Goal: Transaction & Acquisition: Purchase product/service

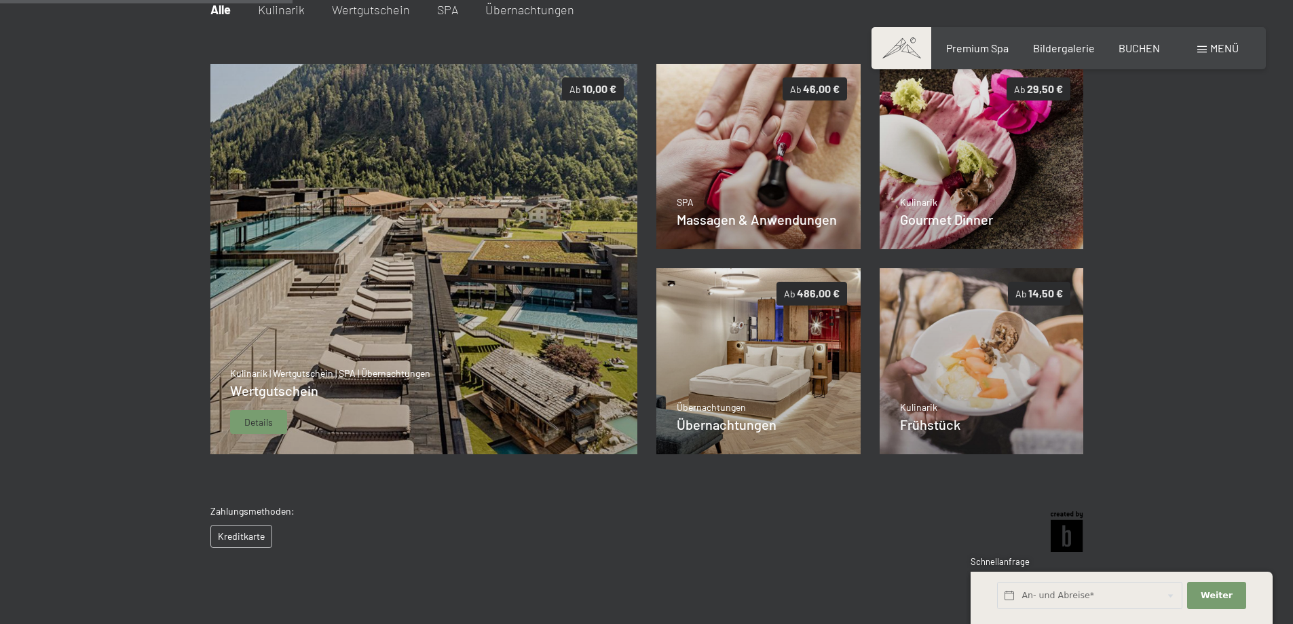
scroll to position [129, 0]
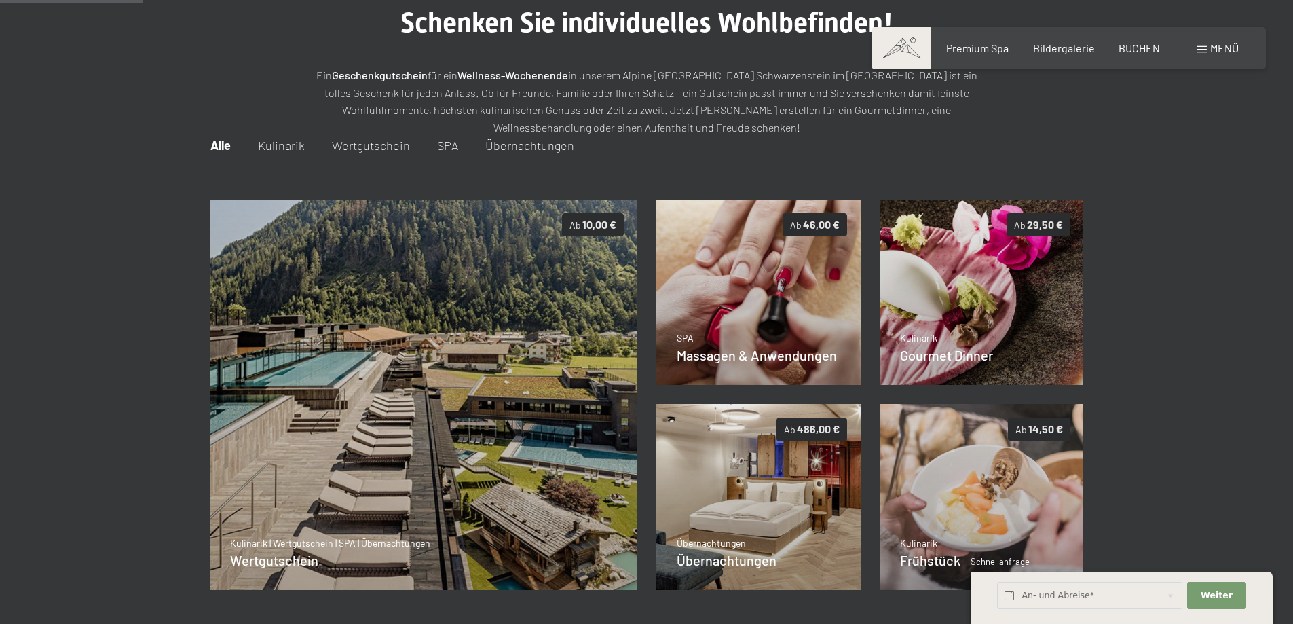
click at [454, 145] on span "SPA" at bounding box center [447, 145] width 21 height 15
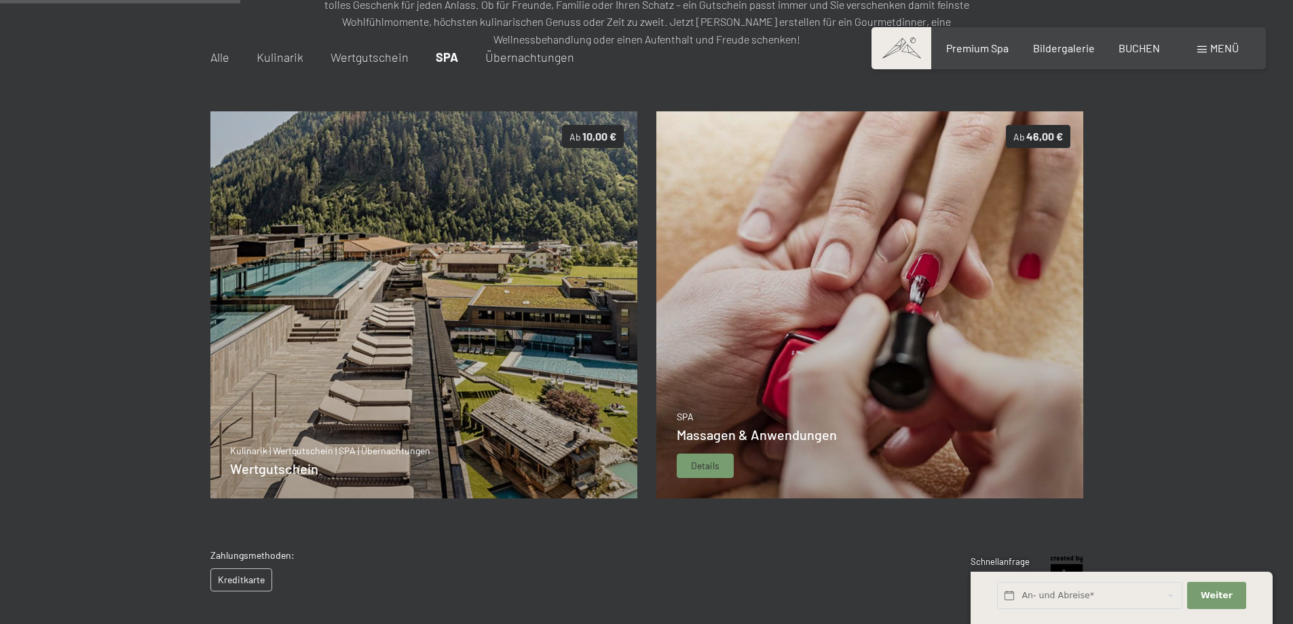
scroll to position [81, 0]
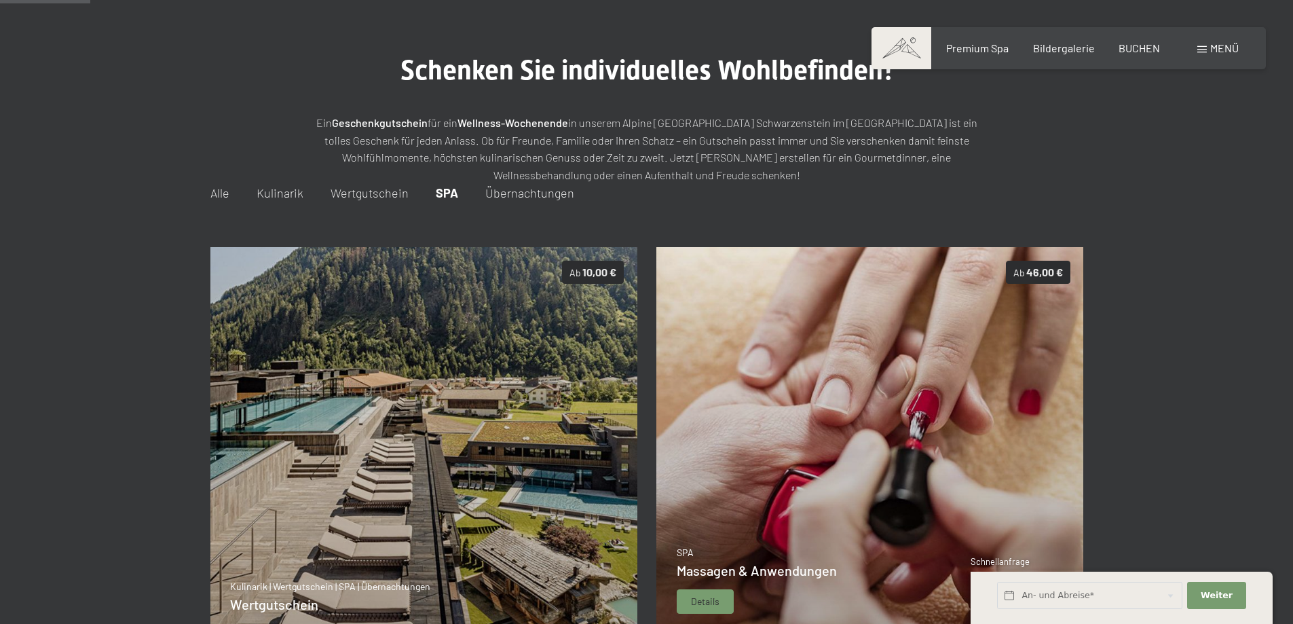
click at [866, 375] on img at bounding box center [871, 440] width 428 height 387
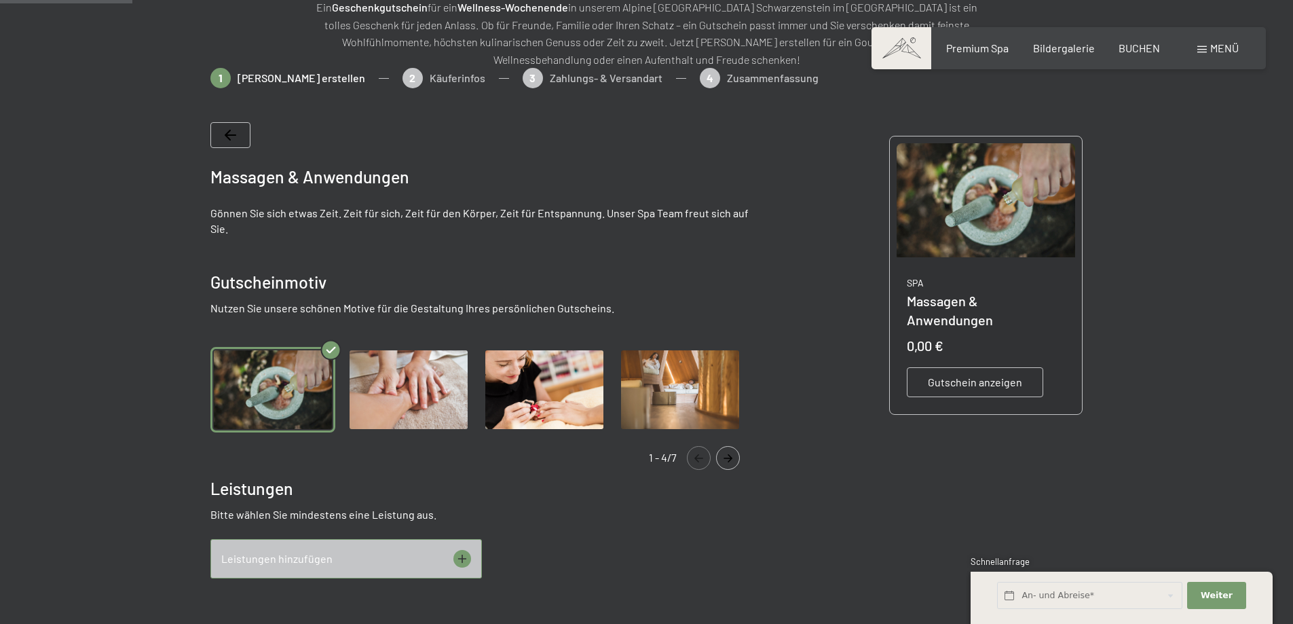
scroll to position [0, 0]
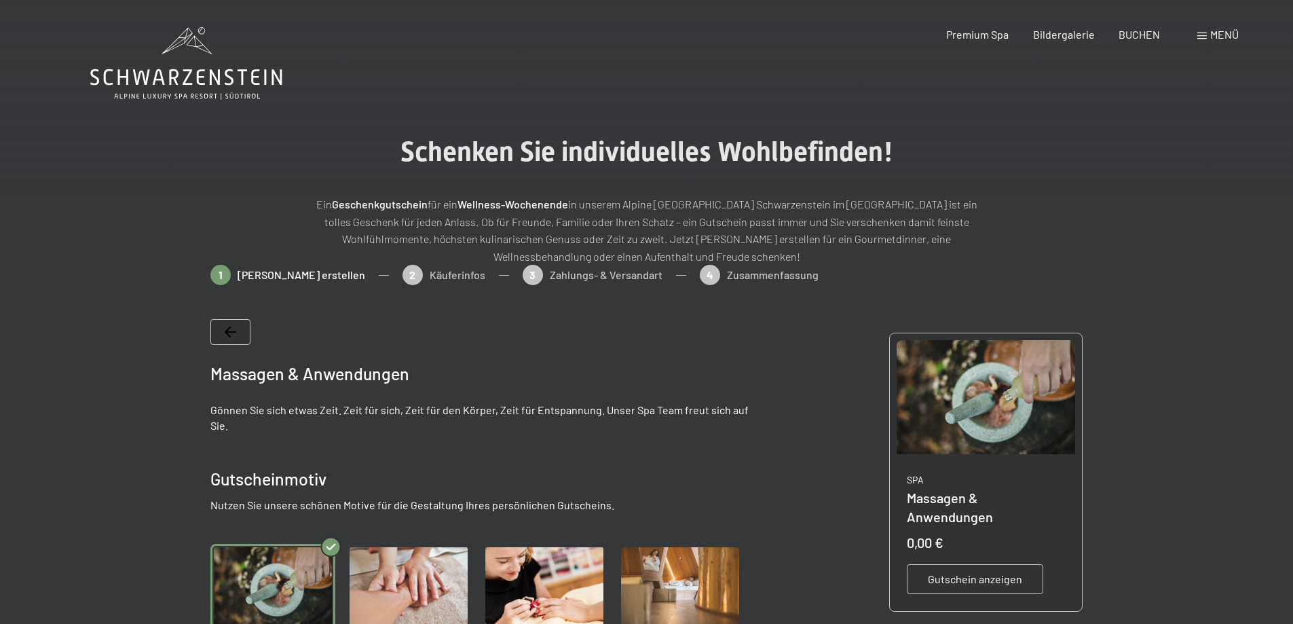
click at [237, 333] on div at bounding box center [230, 332] width 40 height 26
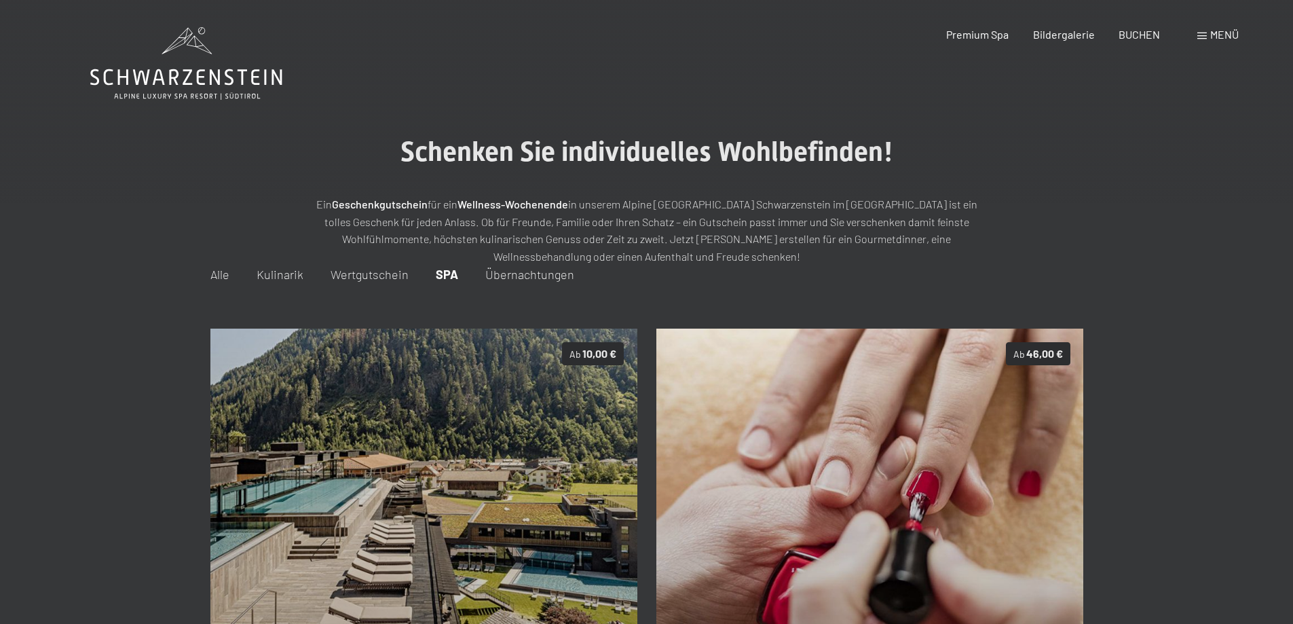
click at [215, 274] on span "Alle" at bounding box center [219, 274] width 19 height 15
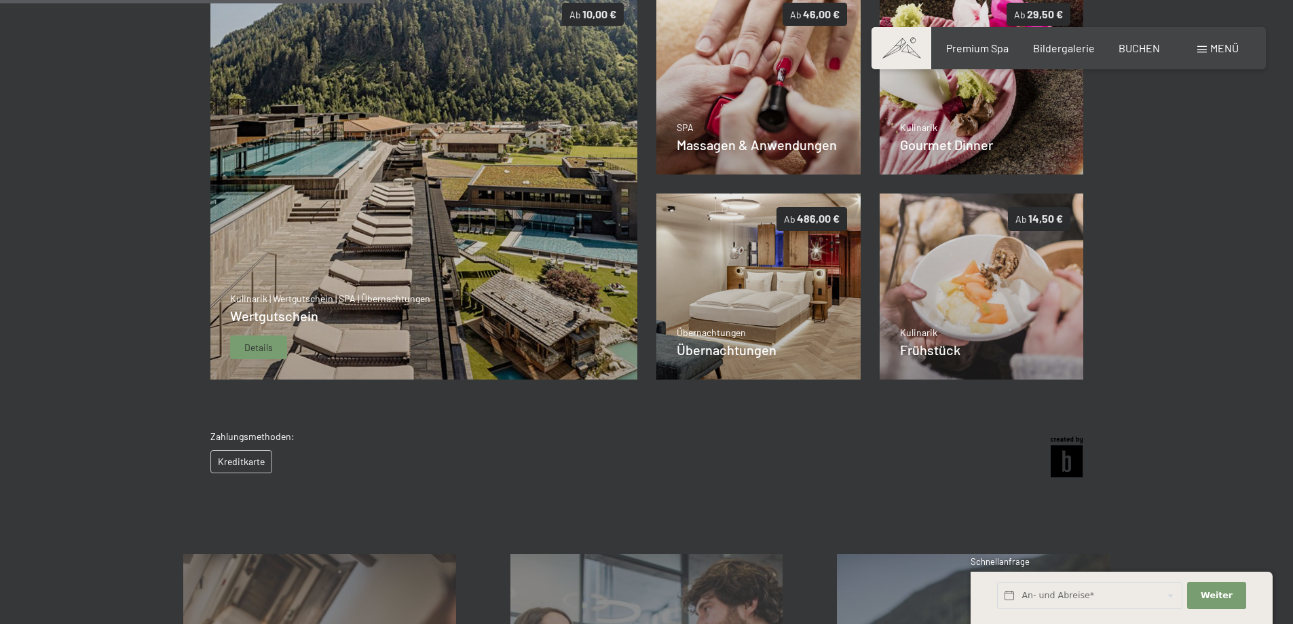
scroll to position [68, 0]
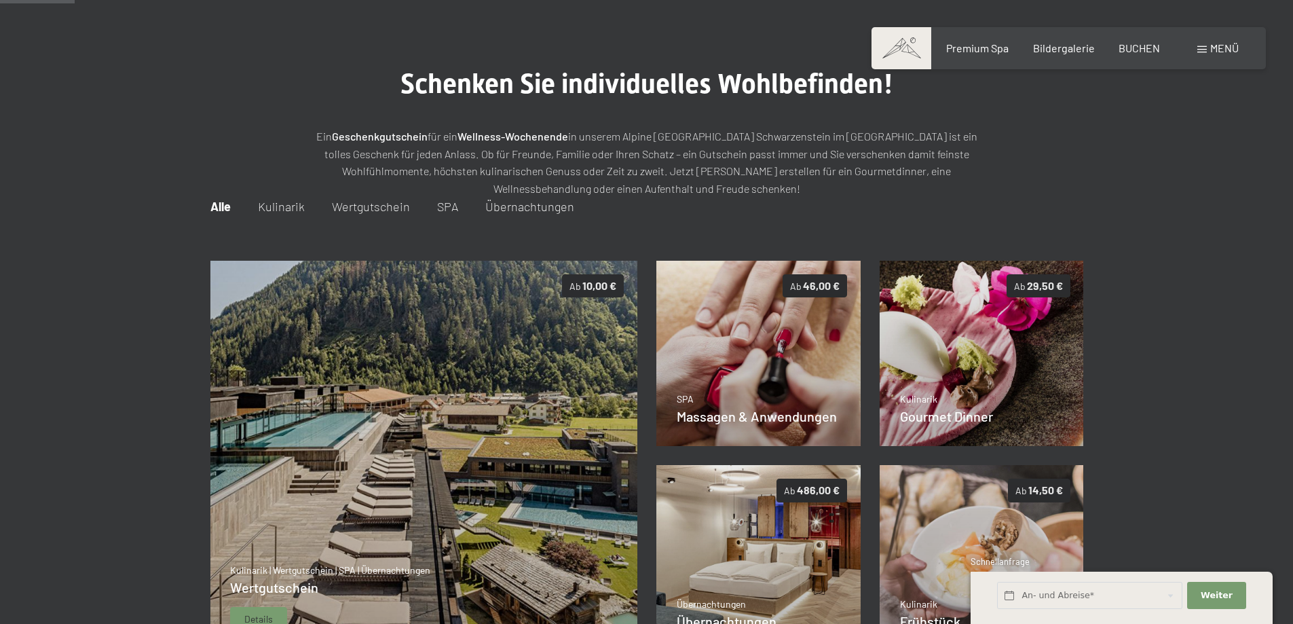
click at [469, 363] on img at bounding box center [424, 456] width 428 height 391
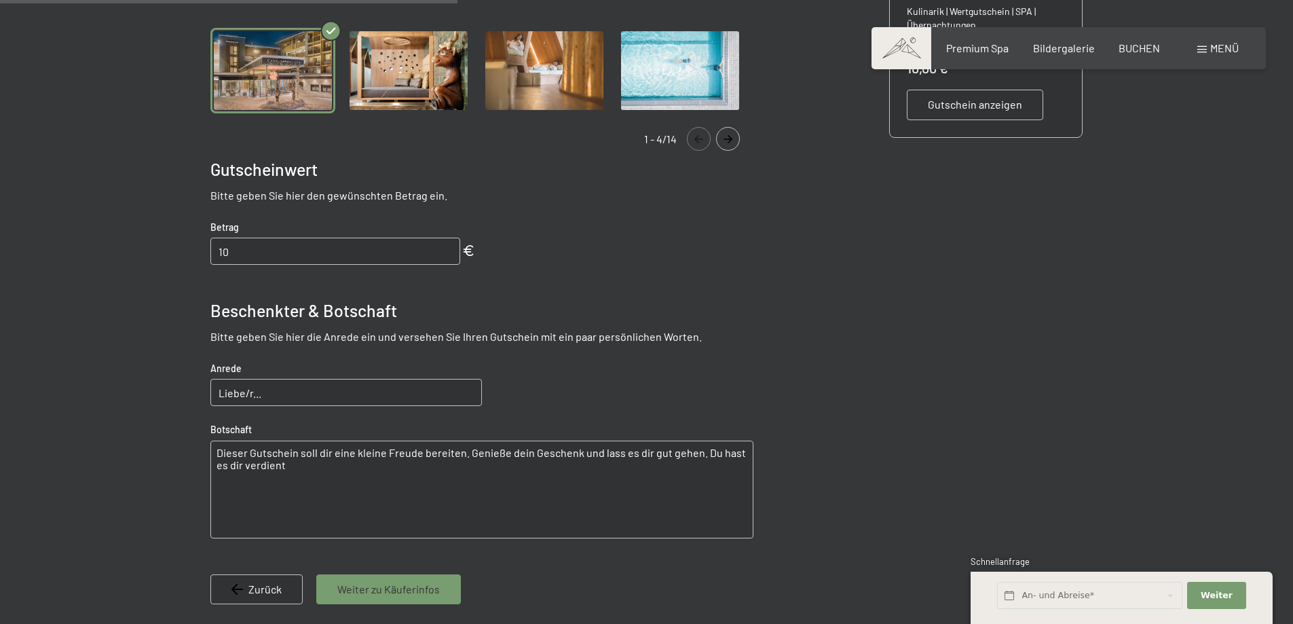
scroll to position [401, 0]
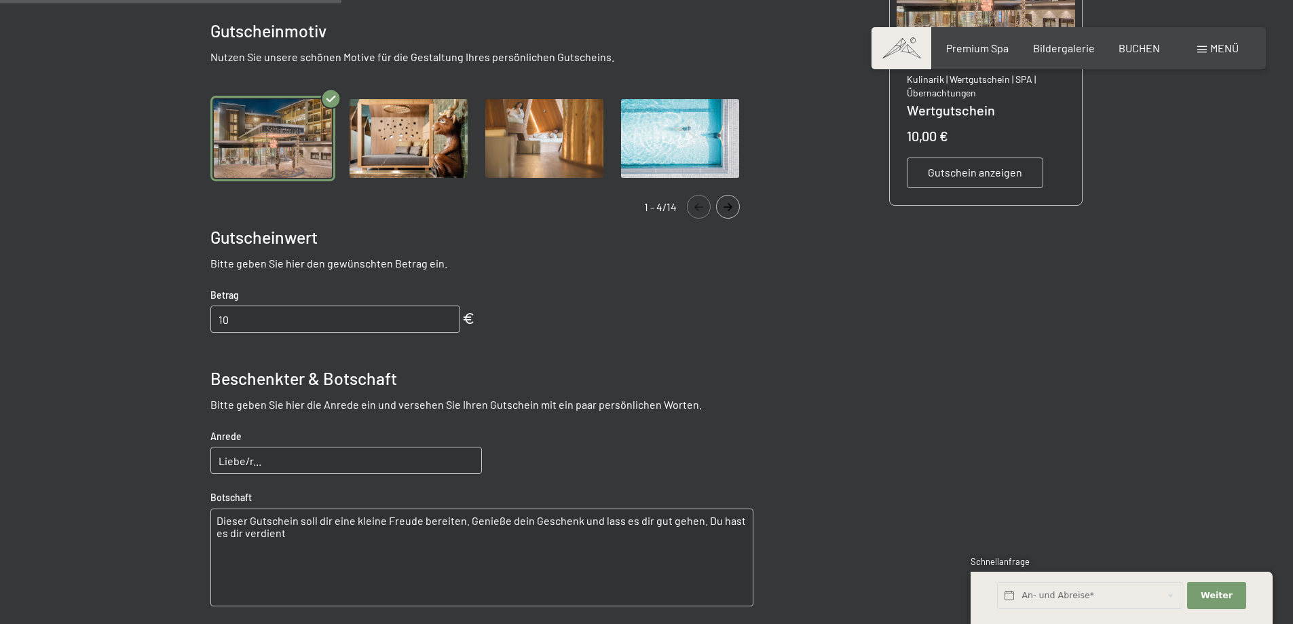
click at [724, 210] on icon "Navigate to next slide" at bounding box center [728, 207] width 22 height 8
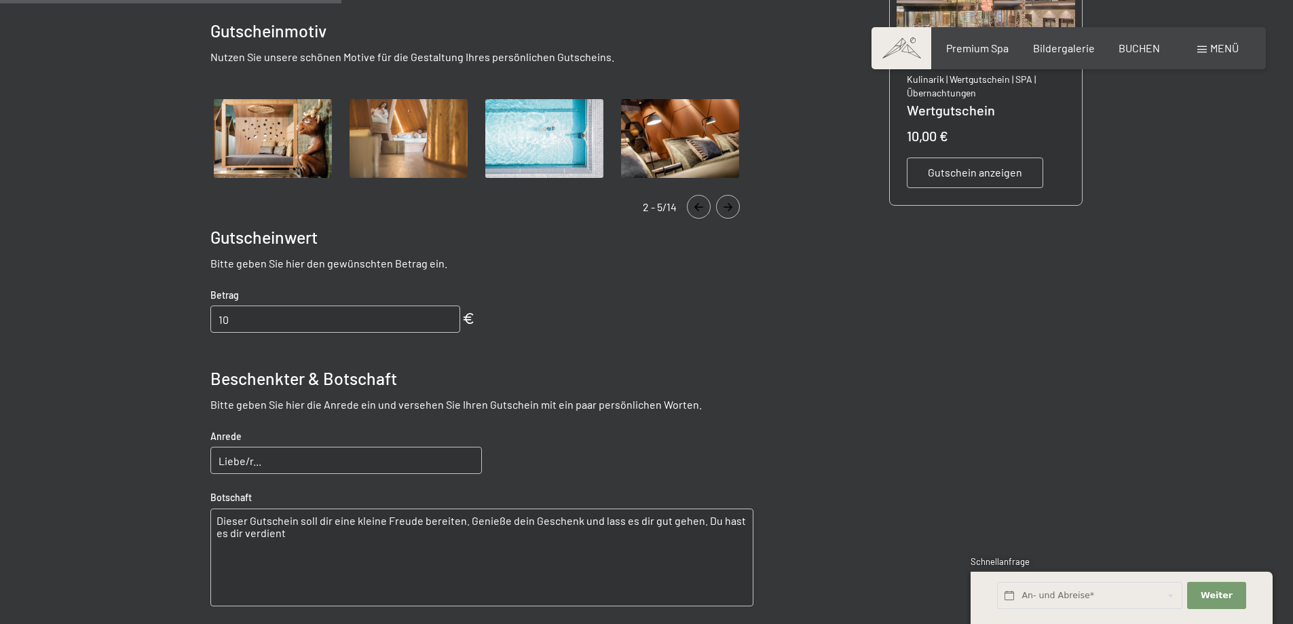
click at [732, 208] on icon "Navigate to next slide" at bounding box center [728, 207] width 22 height 8
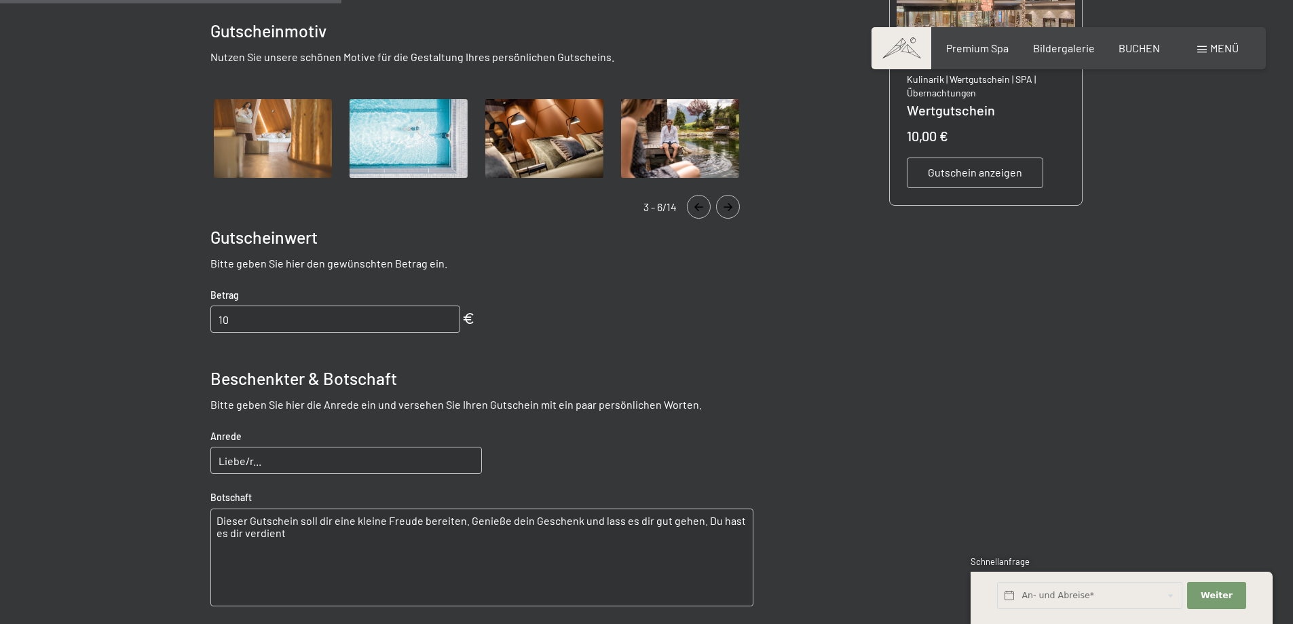
click at [732, 208] on icon "Navigate to next slide" at bounding box center [728, 207] width 22 height 8
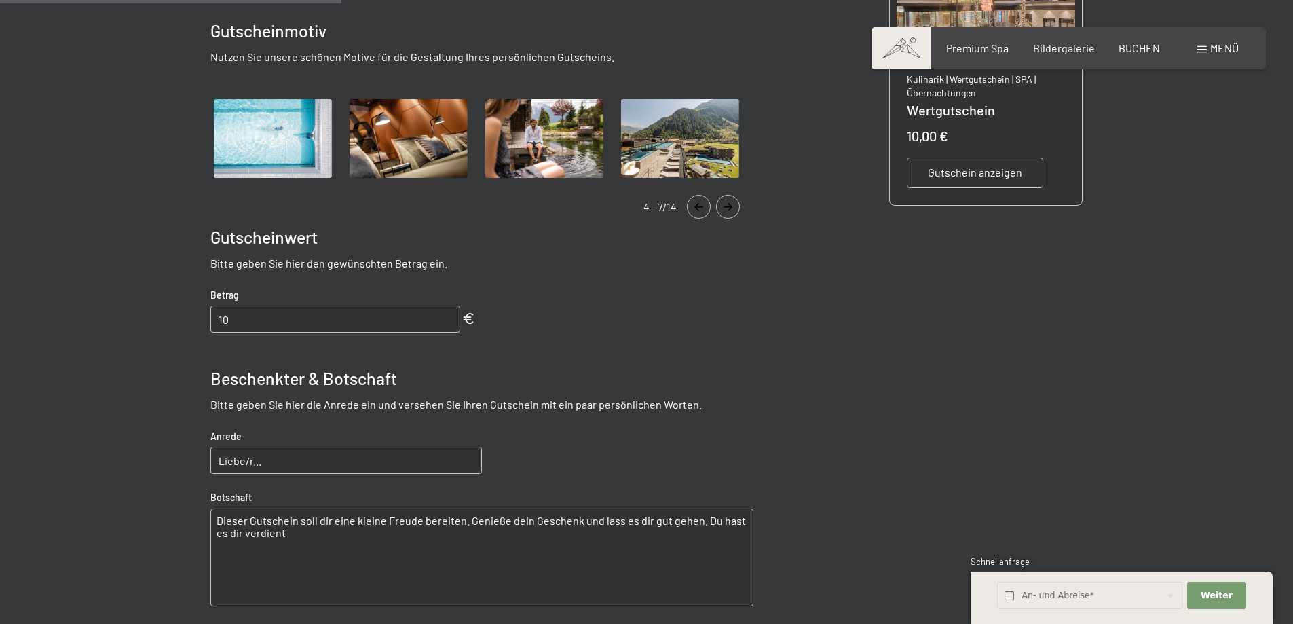
click at [732, 208] on icon "Navigate to next slide" at bounding box center [728, 207] width 22 height 8
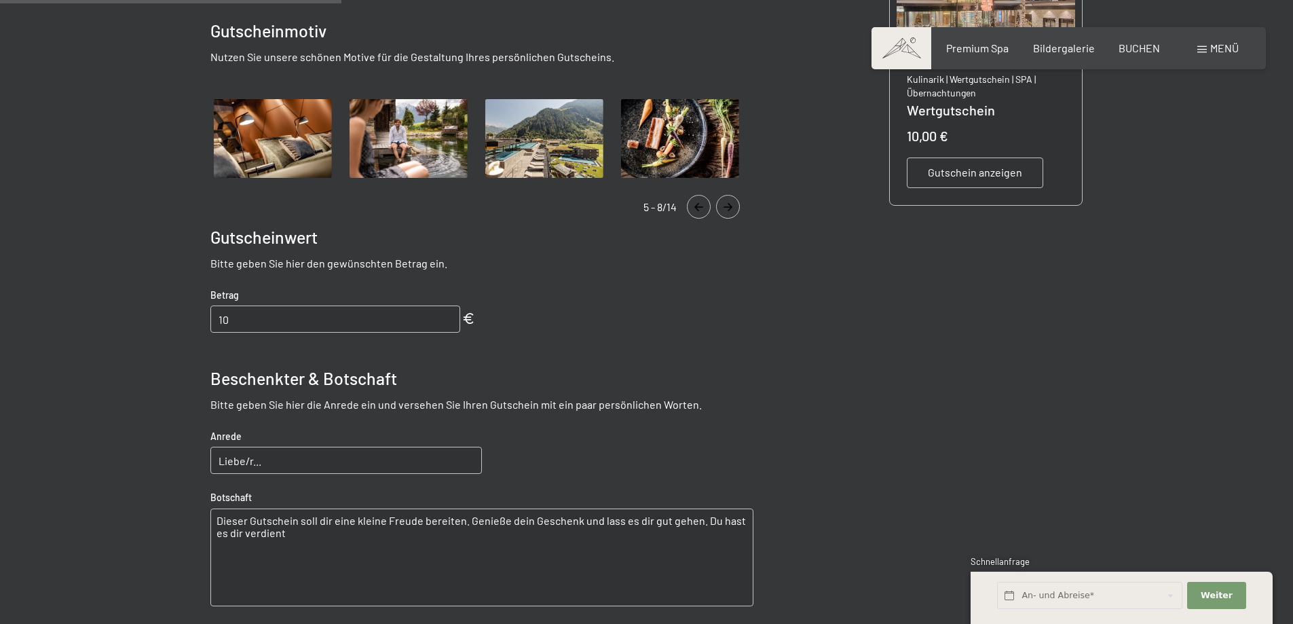
click at [732, 208] on icon "Navigate to next slide" at bounding box center [728, 207] width 22 height 8
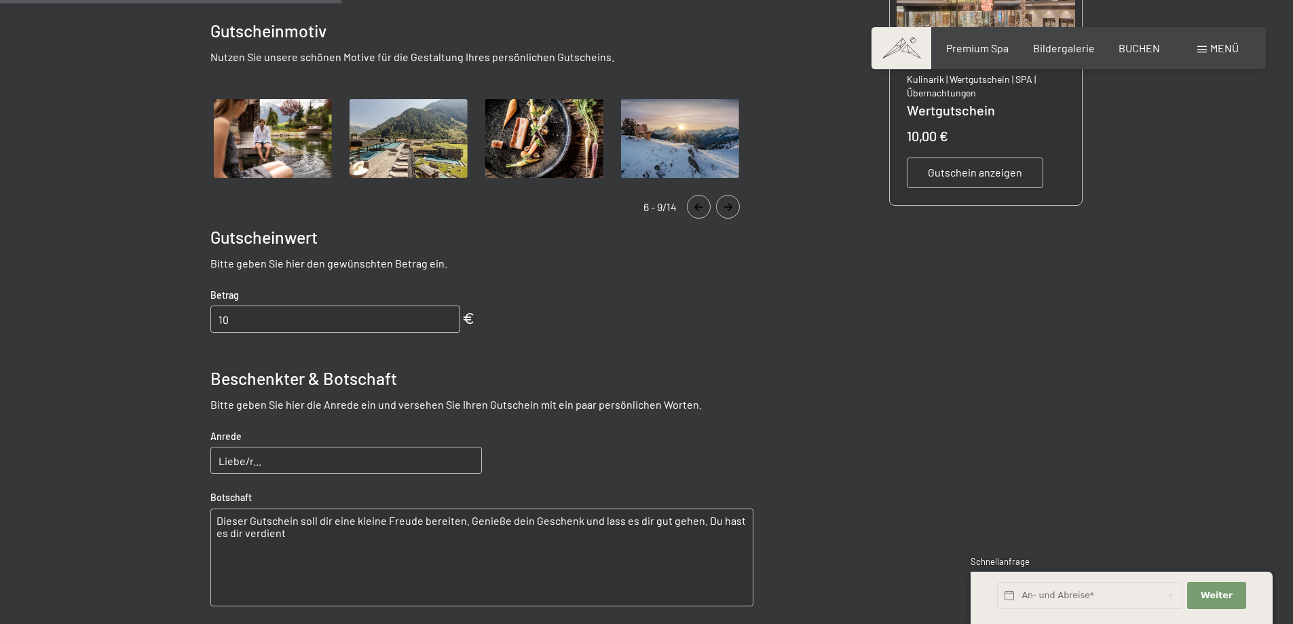
click at [732, 208] on icon "Navigate to next slide" at bounding box center [728, 207] width 22 height 8
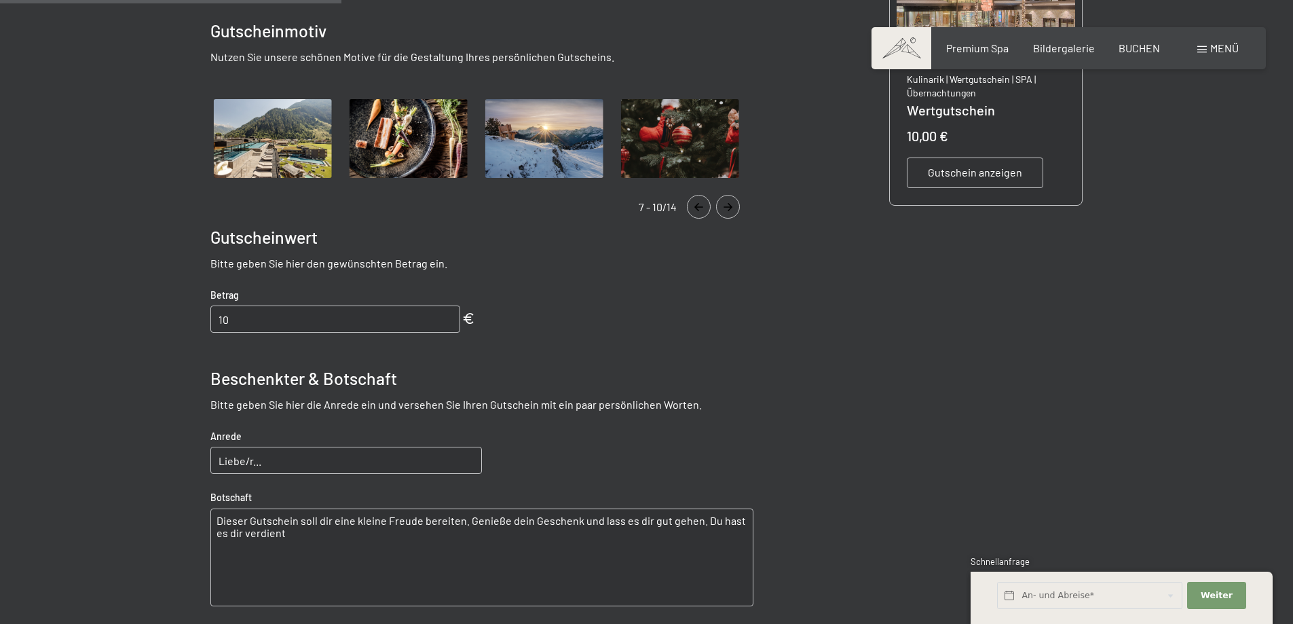
click at [732, 208] on icon "Navigate to next slide" at bounding box center [728, 207] width 22 height 8
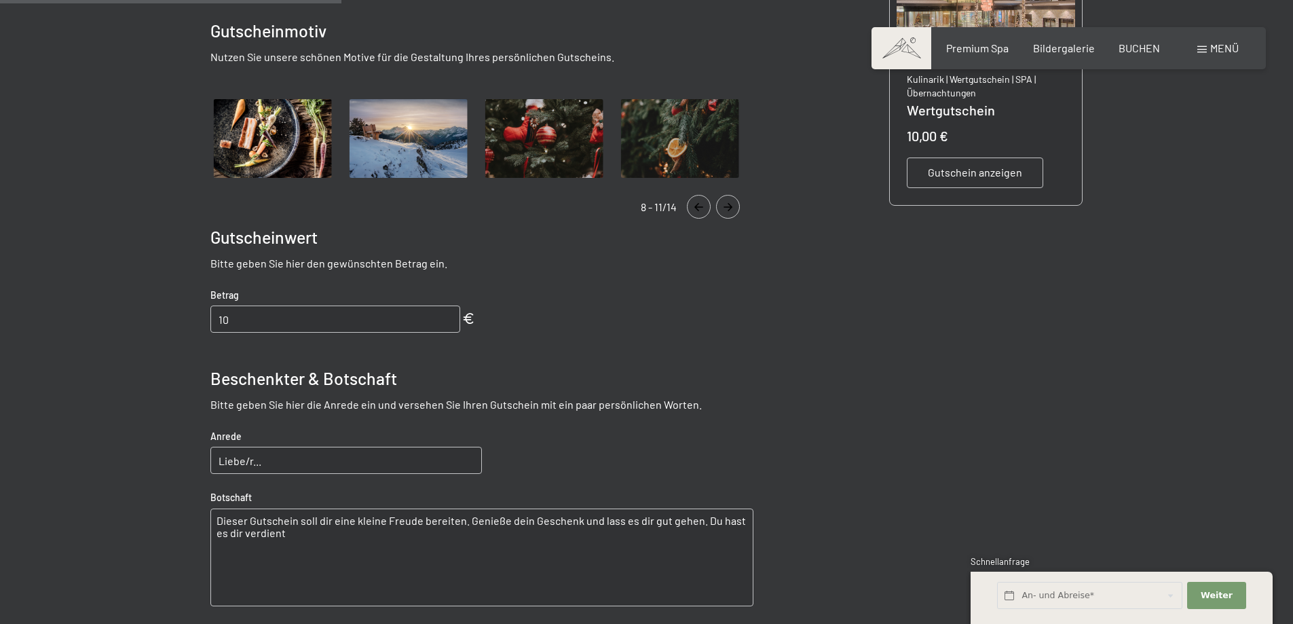
click at [732, 208] on icon "Navigate to next slide" at bounding box center [728, 207] width 22 height 8
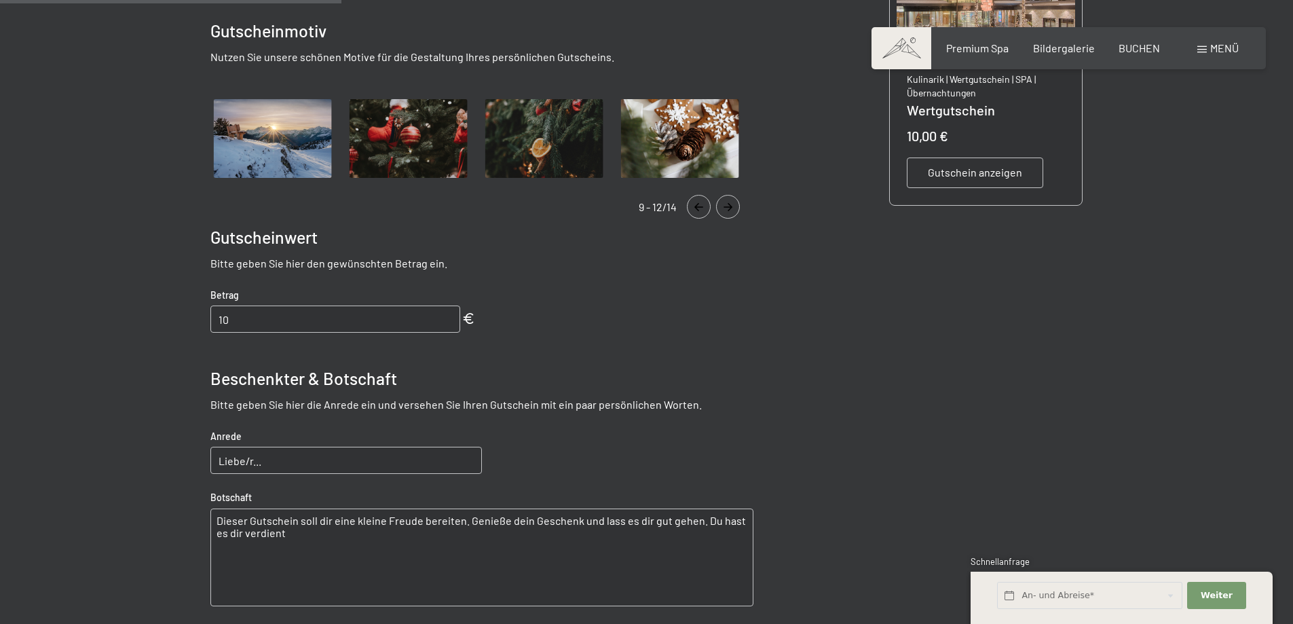
click at [732, 208] on icon "Navigate to next slide" at bounding box center [728, 207] width 22 height 8
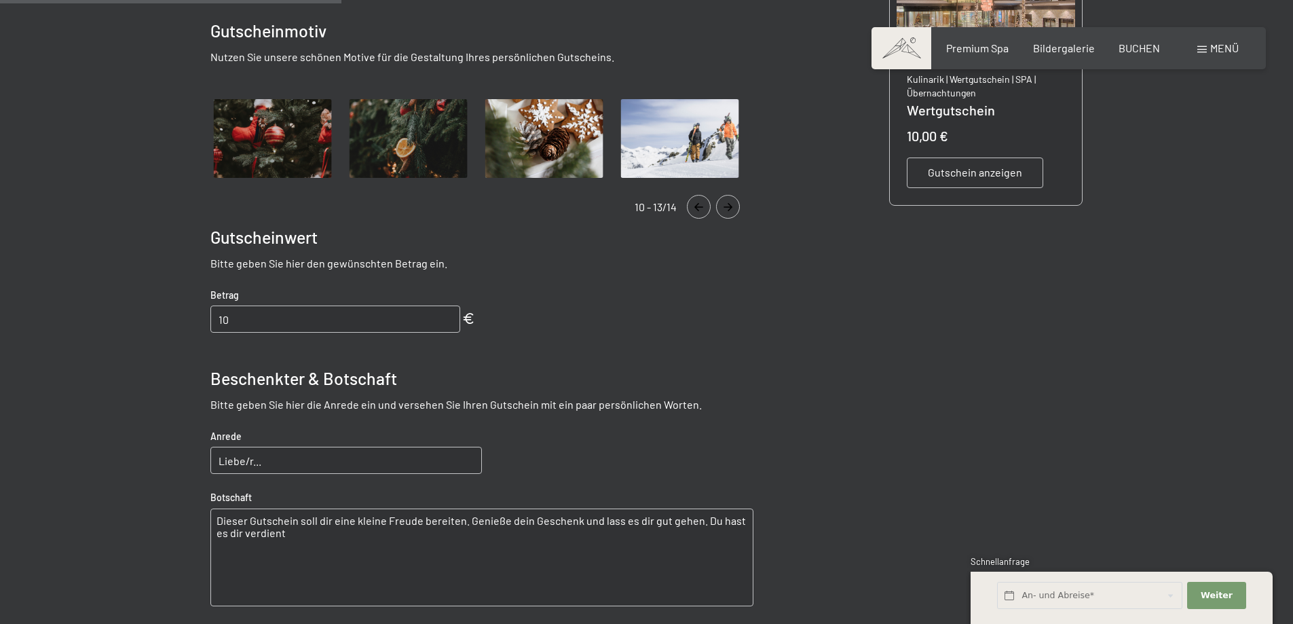
click at [732, 208] on icon "Navigate to next slide" at bounding box center [728, 207] width 22 height 8
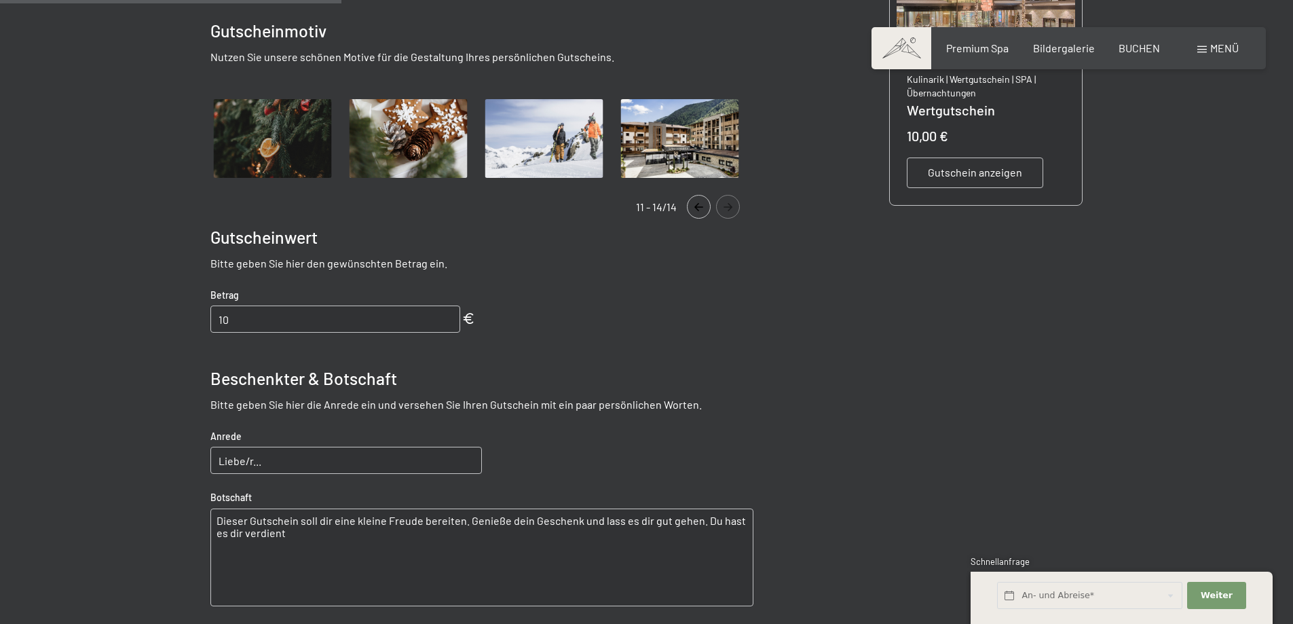
click at [732, 208] on icon "Navigate to next slide" at bounding box center [728, 207] width 22 height 8
click at [688, 210] on icon "Navigate to previous slide" at bounding box center [699, 207] width 22 height 8
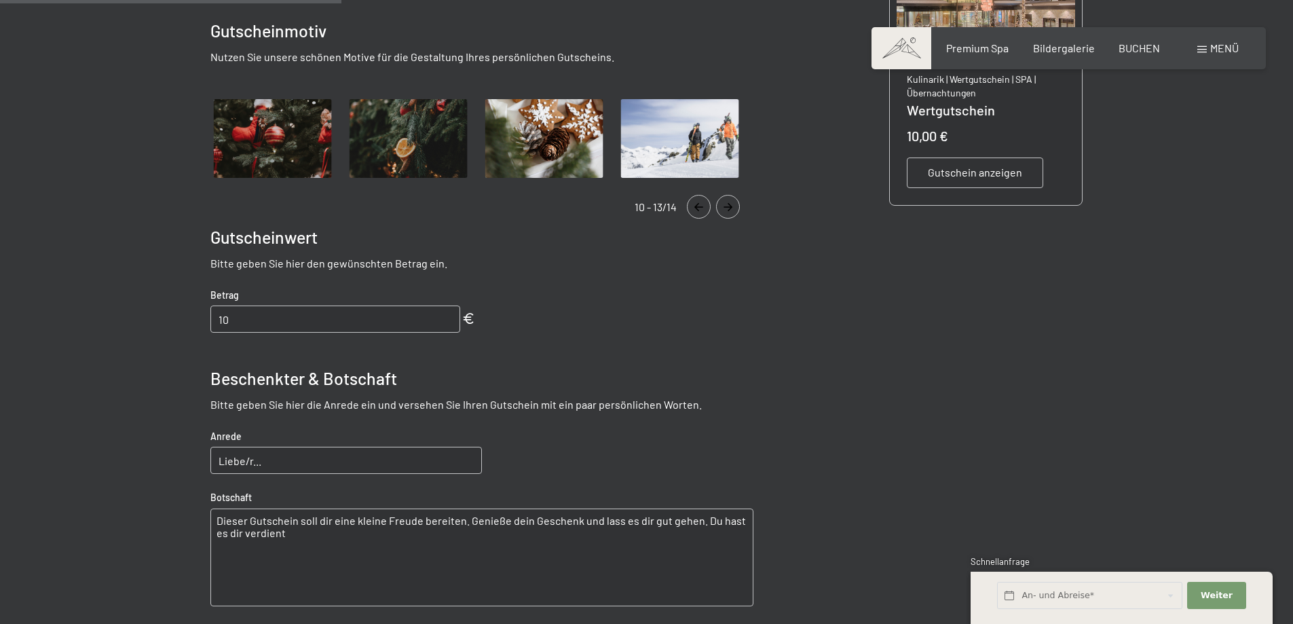
click at [688, 210] on icon "Navigate to previous slide" at bounding box center [699, 207] width 22 height 8
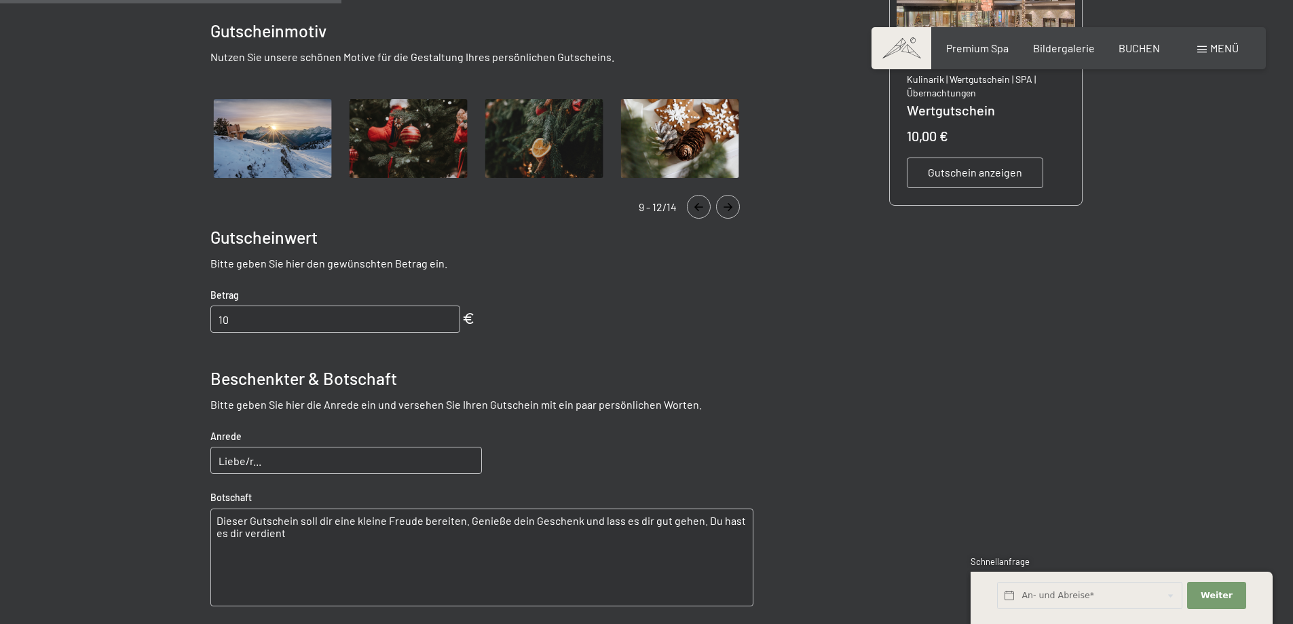
click at [688, 210] on icon "Navigate to previous slide" at bounding box center [699, 207] width 22 height 8
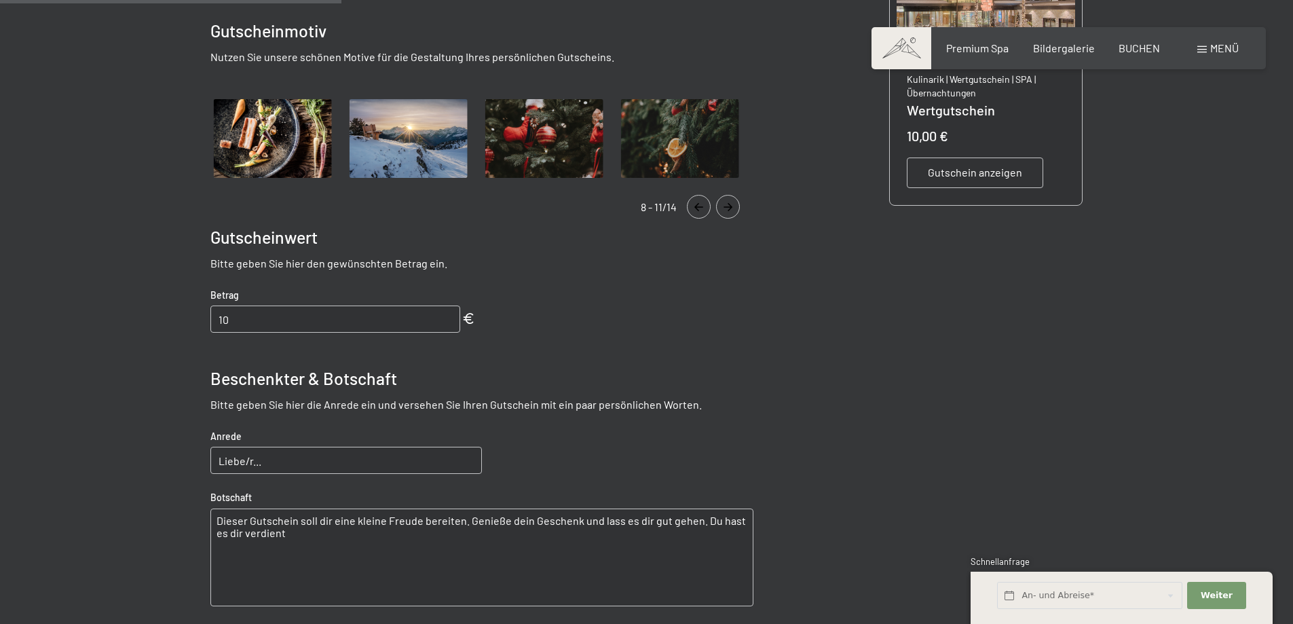
click at [688, 210] on icon "Navigate to previous slide" at bounding box center [699, 207] width 22 height 8
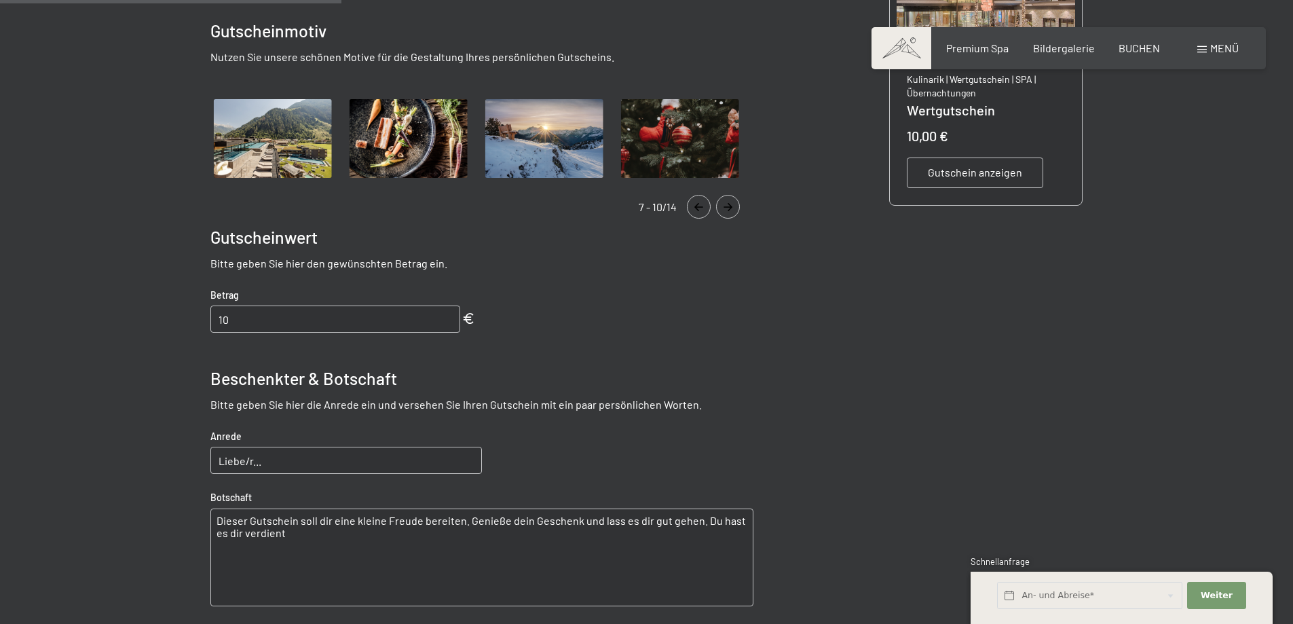
click at [688, 210] on icon "Navigate to previous slide" at bounding box center [699, 207] width 22 height 8
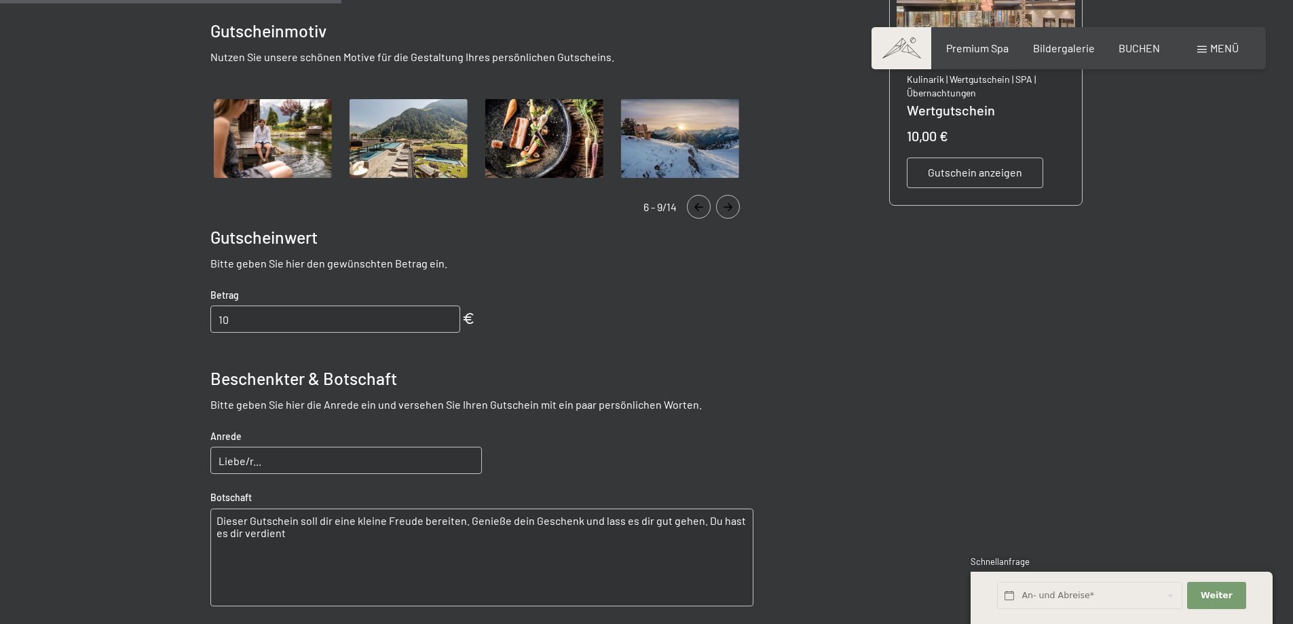
click at [688, 210] on icon "Navigate to previous slide" at bounding box center [699, 207] width 22 height 8
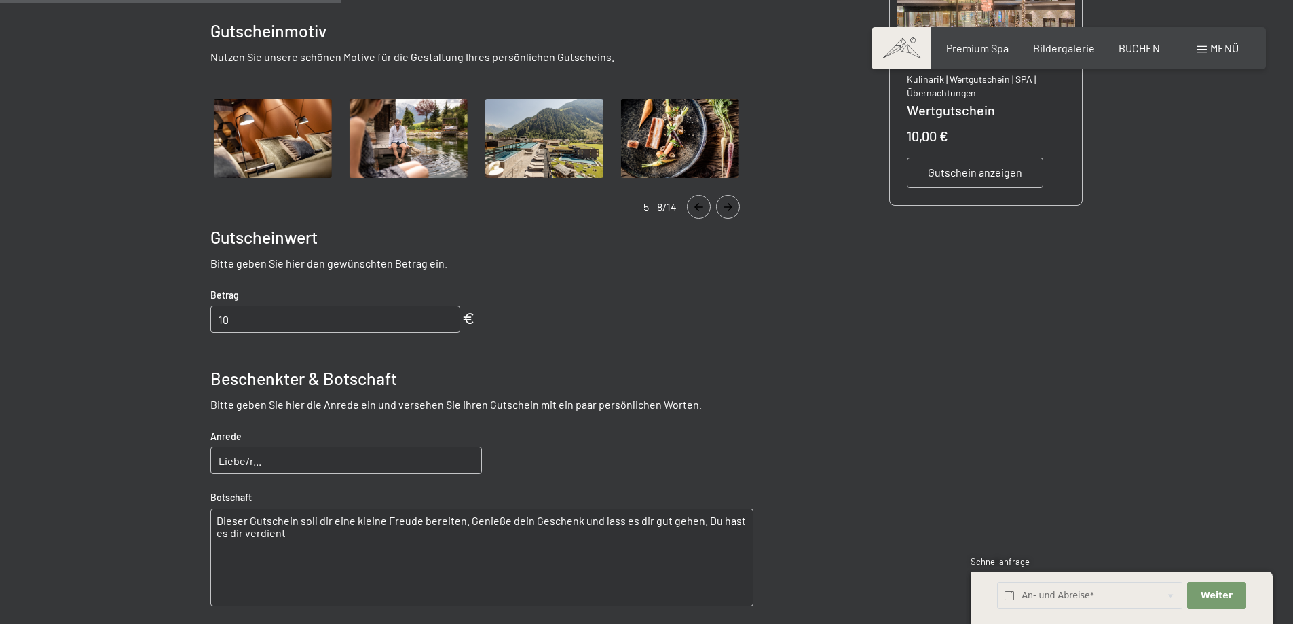
click at [703, 207] on icon "Navigate to previous slide" at bounding box center [699, 207] width 22 height 8
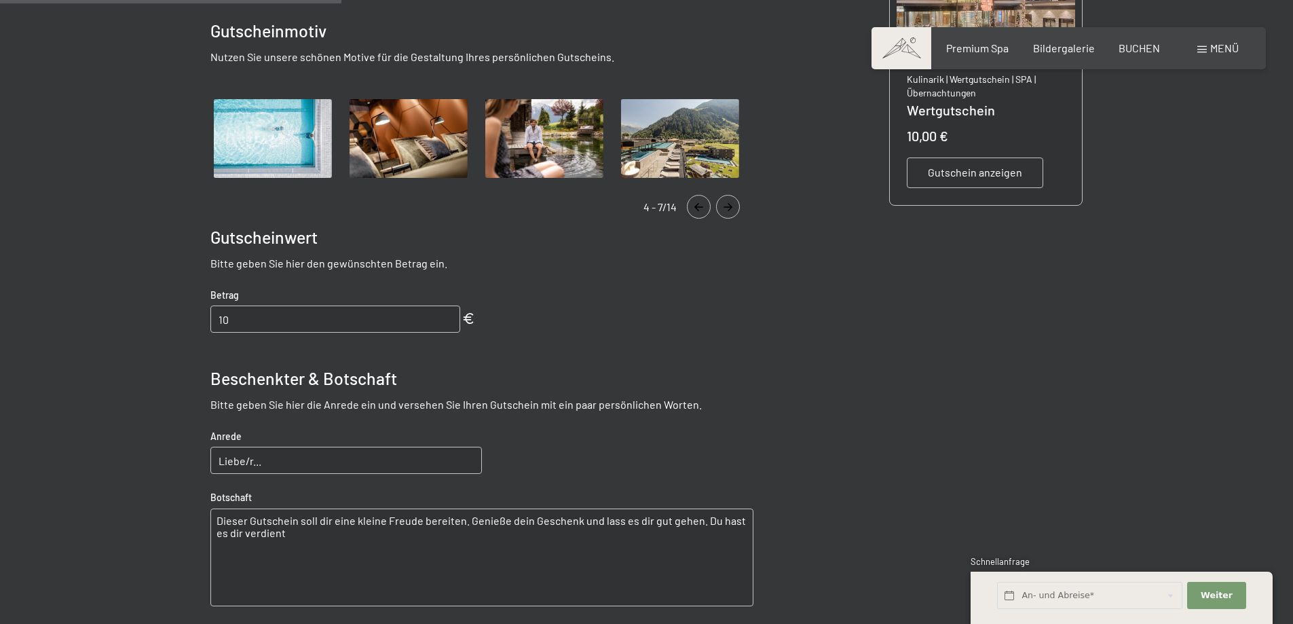
click at [704, 207] on icon "Navigate to previous slide" at bounding box center [699, 207] width 22 height 8
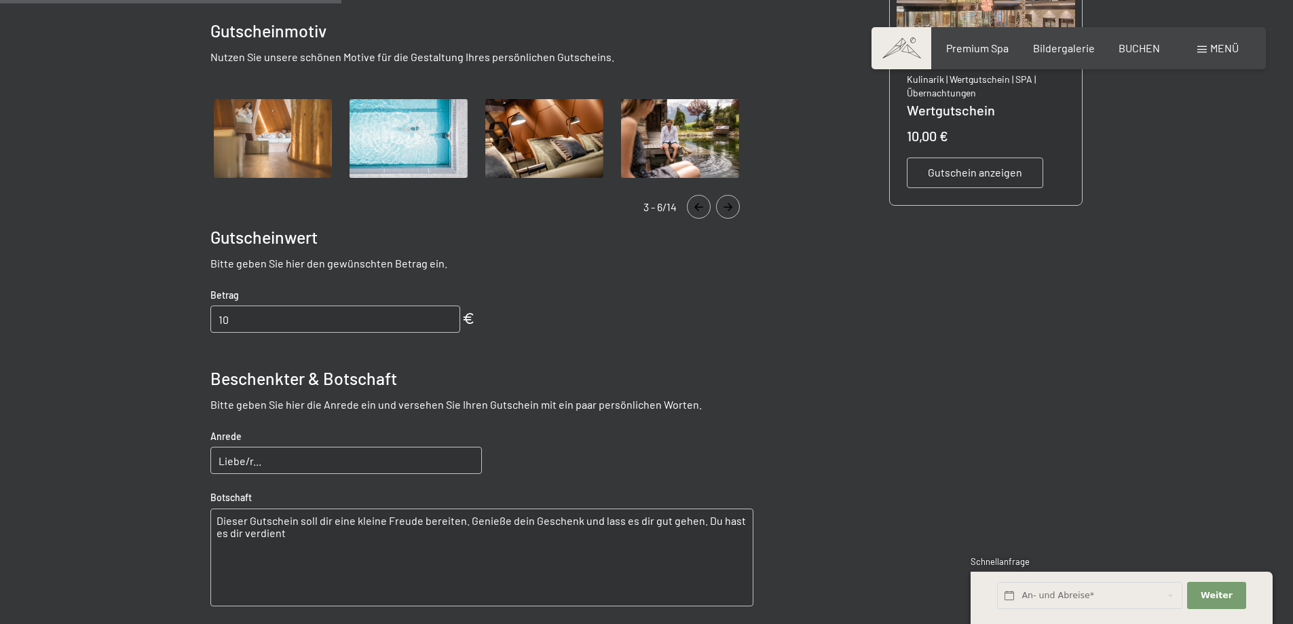
click at [704, 207] on icon "Navigate to previous slide" at bounding box center [699, 207] width 22 height 8
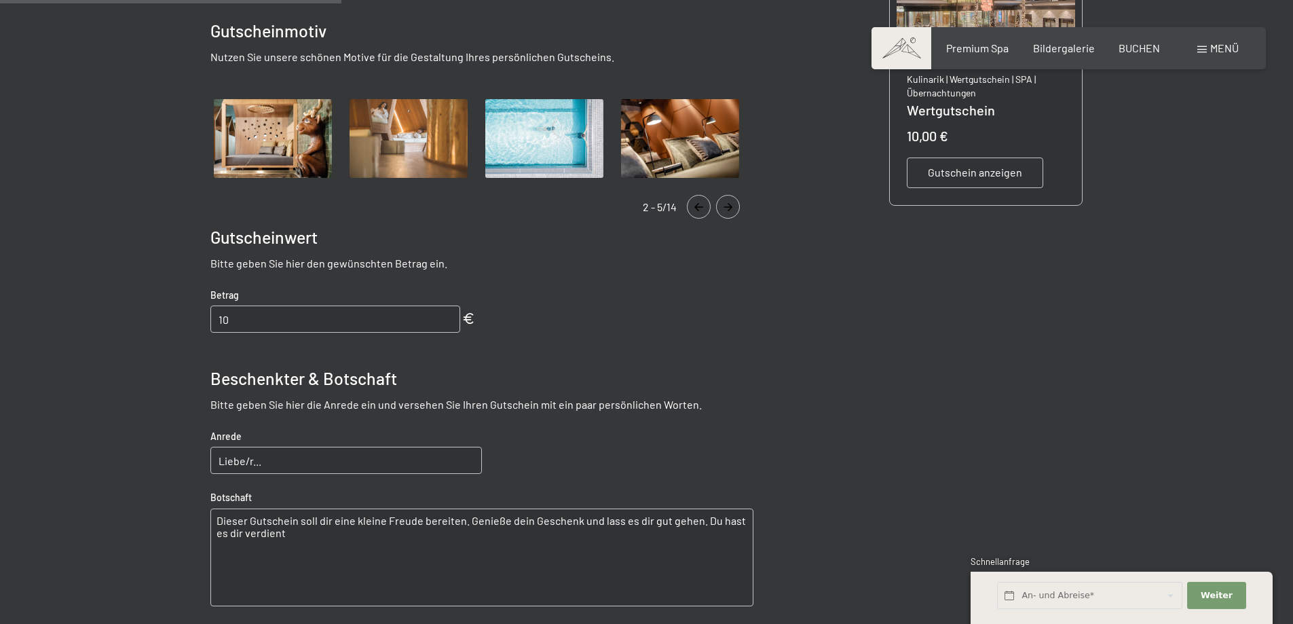
click at [704, 207] on icon "Navigate to previous slide" at bounding box center [699, 207] width 22 height 8
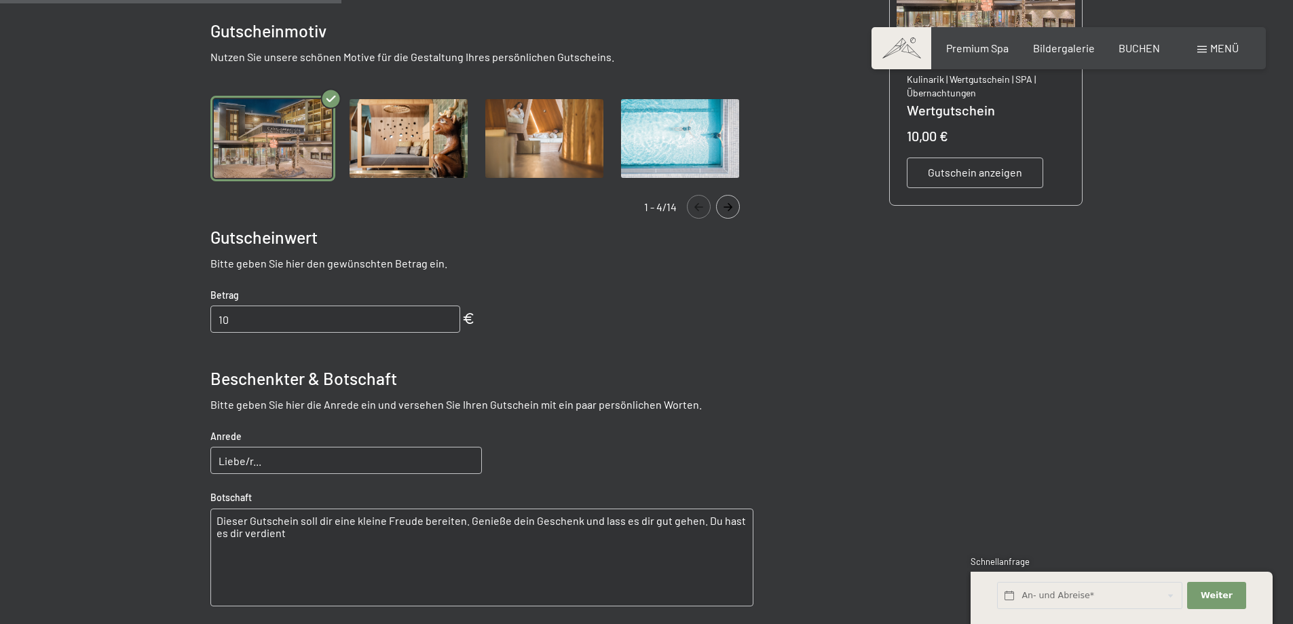
click at [704, 207] on icon "Navigate to previous slide" at bounding box center [699, 207] width 22 height 8
click at [260, 130] on img "Gallery" at bounding box center [272, 139] width 125 height 86
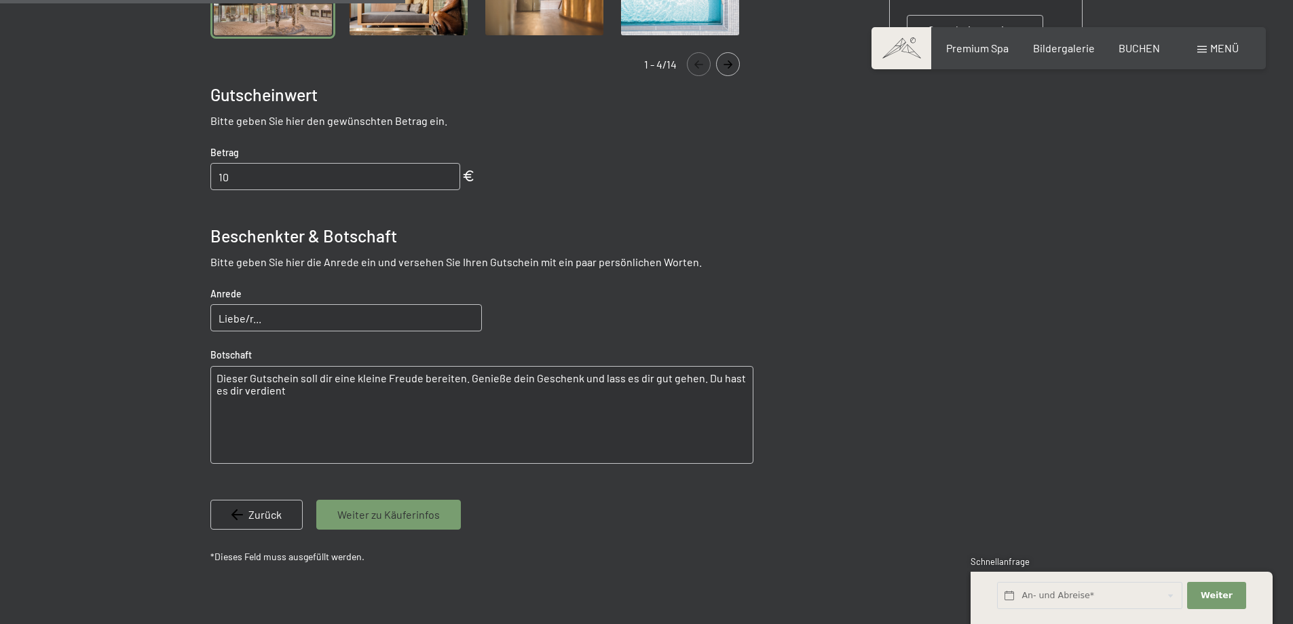
scroll to position [611, 0]
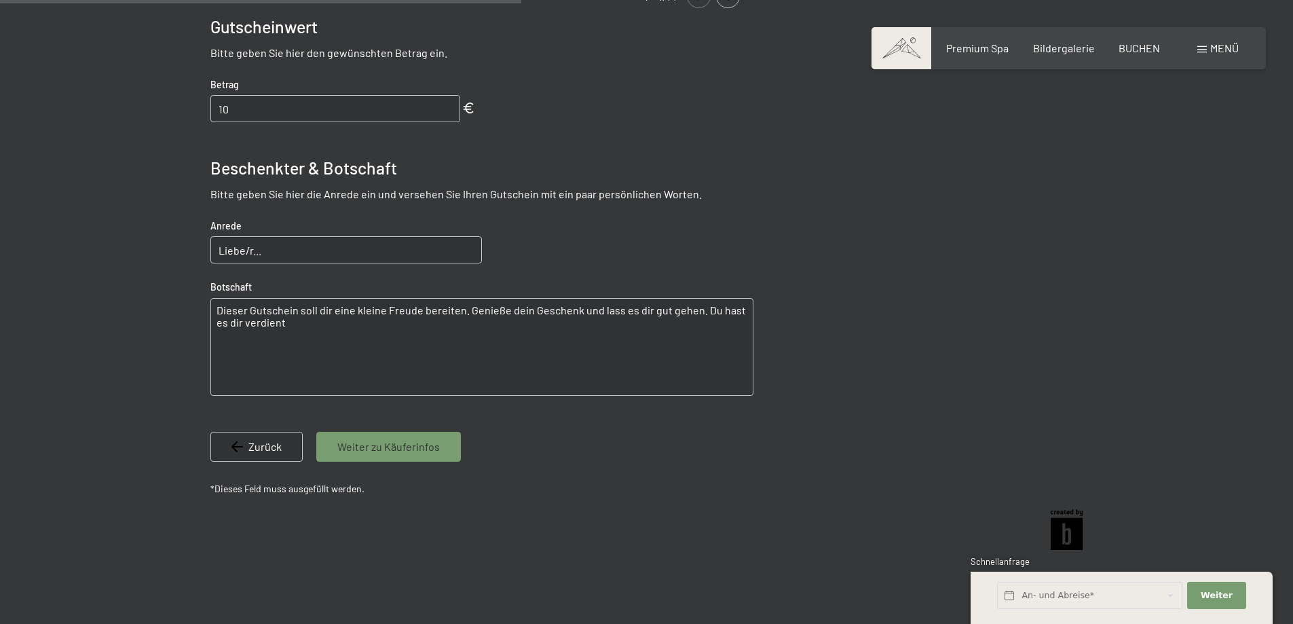
click at [258, 98] on input "10" at bounding box center [335, 108] width 250 height 27
